Goal: Task Accomplishment & Management: Manage account settings

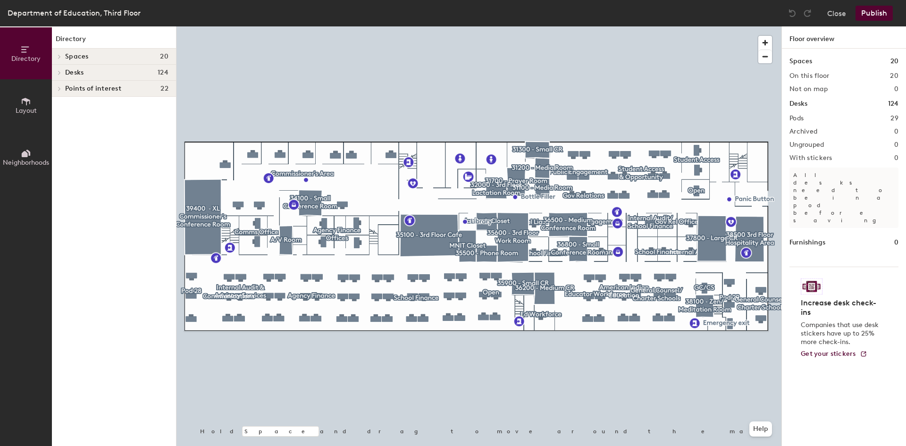
click at [730, 26] on div at bounding box center [478, 26] width 605 height 0
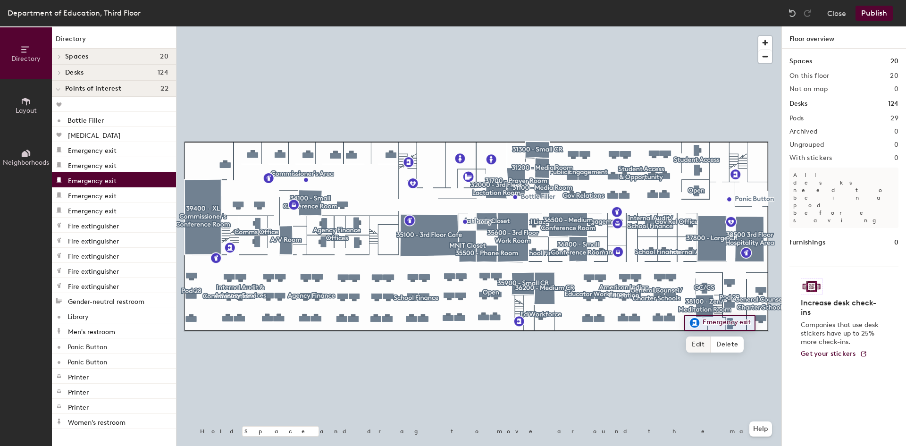
click at [697, 344] on span "Edit" at bounding box center [698, 344] width 25 height 16
click at [721, 344] on span "Done" at bounding box center [726, 344] width 28 height 16
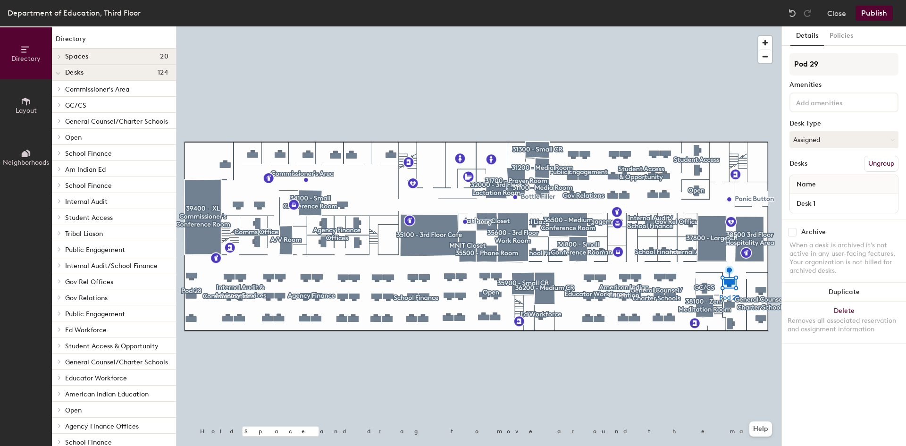
click at [806, 186] on span "Name" at bounding box center [806, 184] width 29 height 17
click at [803, 202] on input "Desk 1" at bounding box center [844, 203] width 104 height 13
type input "30001"
click at [691, 26] on div at bounding box center [478, 26] width 605 height 0
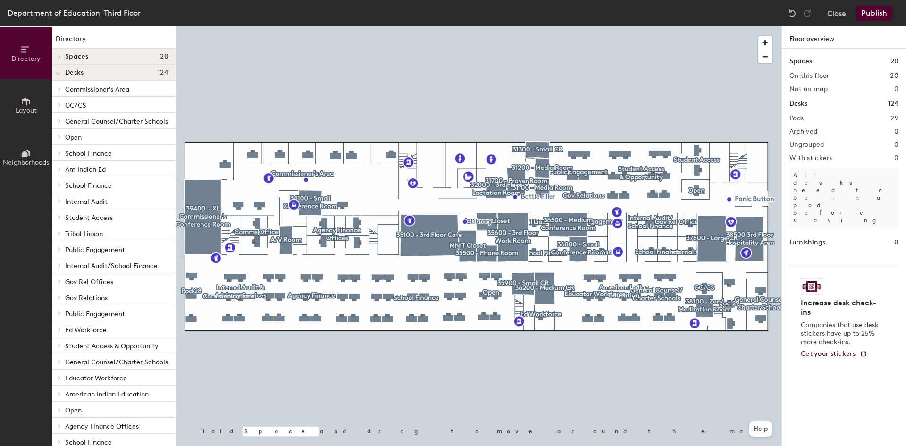
click at [881, 13] on button "Publish" at bounding box center [874, 13] width 37 height 15
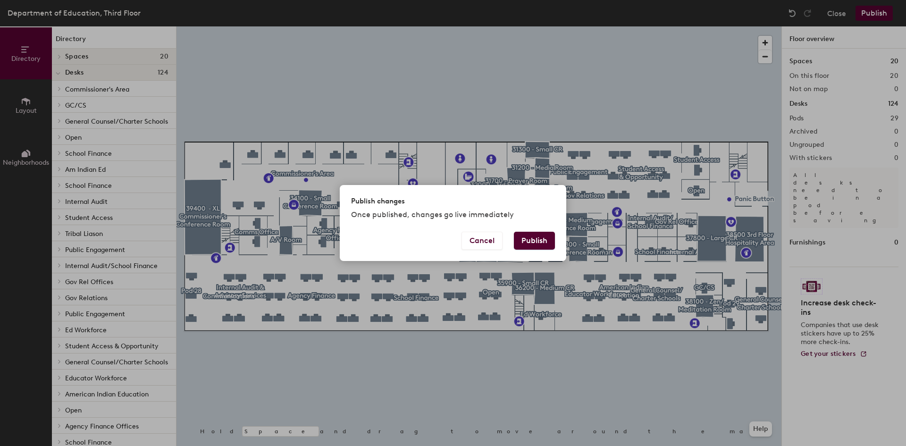
click at [530, 243] on button "Publish" at bounding box center [534, 241] width 41 height 18
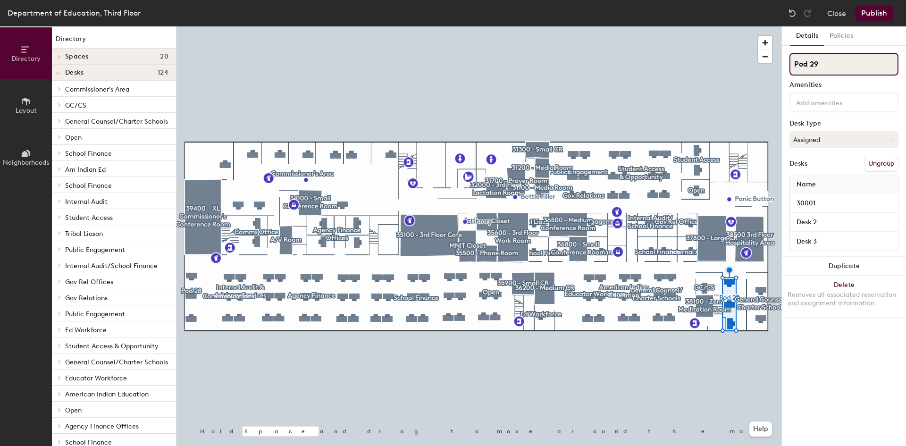
click at [825, 70] on input "Pod 29" at bounding box center [844, 64] width 109 height 23
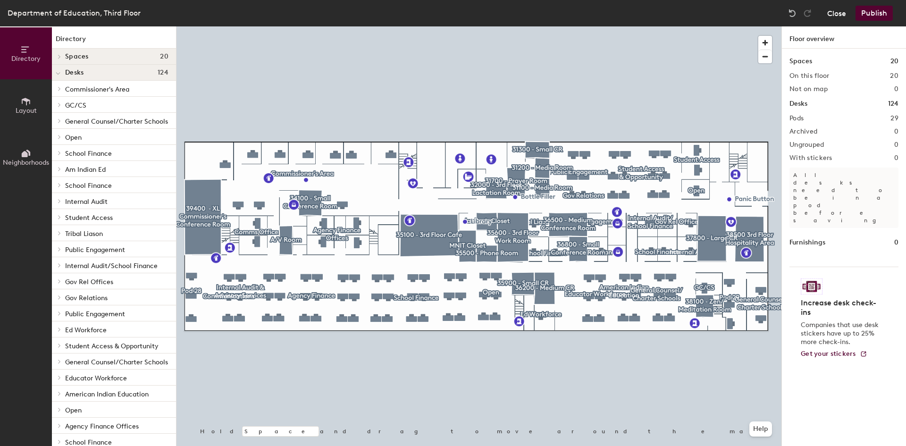
click at [839, 10] on button "Close" at bounding box center [836, 13] width 19 height 15
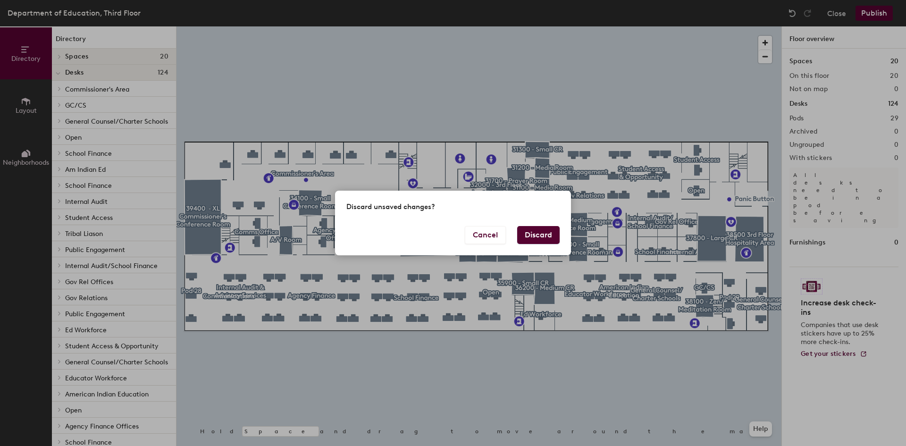
click at [537, 233] on button "Discard" at bounding box center [538, 235] width 42 height 18
